Goal: Task Accomplishment & Management: Manage account settings

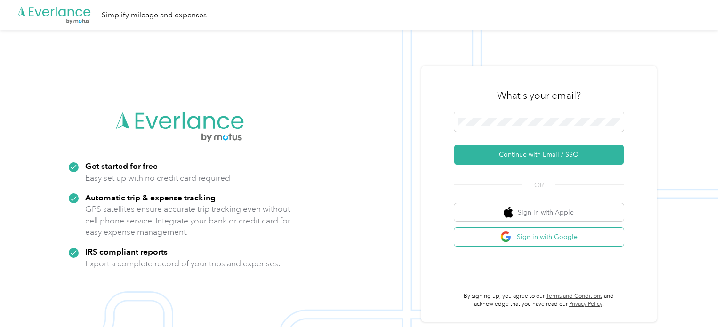
click at [540, 234] on button "Sign in with Google" at bounding box center [538, 237] width 169 height 18
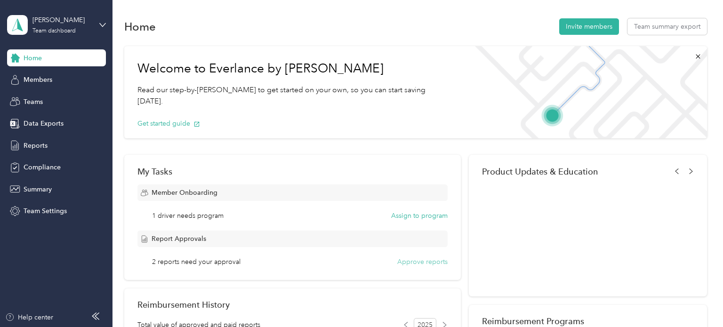
click at [424, 263] on button "Approve reports" at bounding box center [422, 262] width 50 height 10
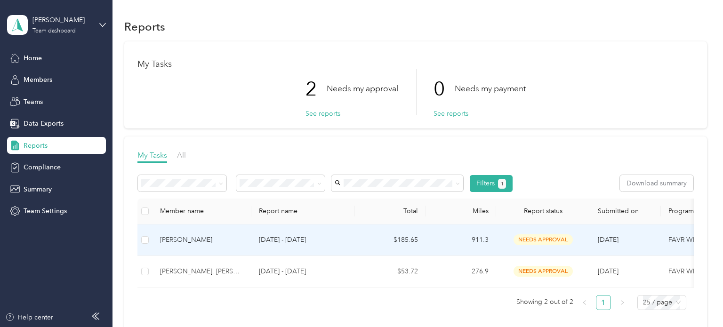
click at [150, 240] on td at bounding box center [144, 240] width 15 height 32
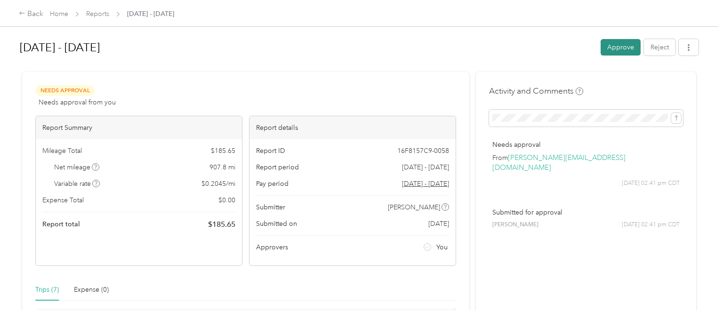
click at [633, 53] on button "Approve" at bounding box center [621, 47] width 40 height 16
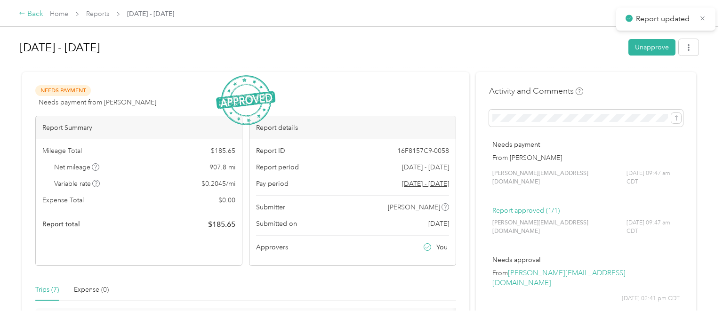
click at [29, 12] on div "Back" at bounding box center [31, 13] width 24 height 11
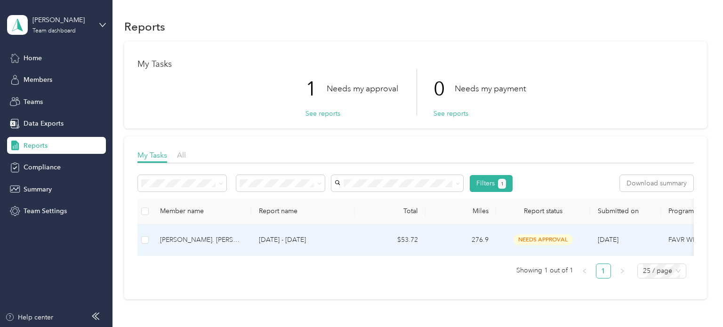
click at [182, 243] on div "[PERSON_NAME]. [PERSON_NAME]" at bounding box center [202, 240] width 84 height 10
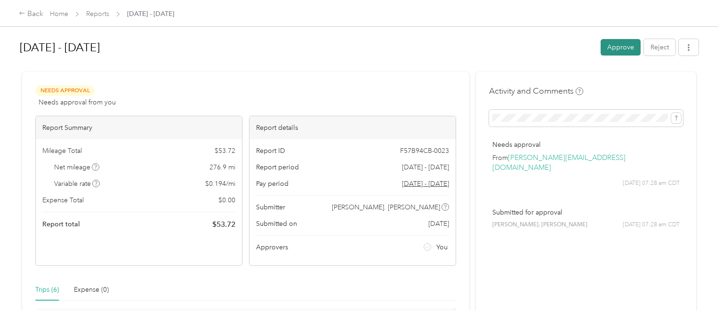
click at [632, 51] on button "Approve" at bounding box center [621, 47] width 40 height 16
